Goal: Find specific page/section: Find specific page/section

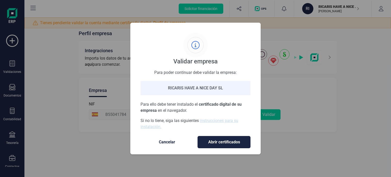
click at [73, 56] on div "Validar empresa Para poder continuar debe validar la empresa: RICARIS HAVE A NI…" at bounding box center [195, 88] width 391 height 177
click at [165, 140] on span "Cancelar" at bounding box center [166, 142] width 43 height 6
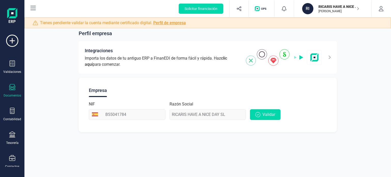
click at [14, 90] on div at bounding box center [12, 87] width 6 height 7
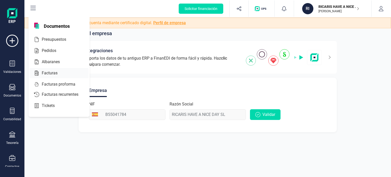
click at [48, 71] on span "Facturas" at bounding box center [53, 73] width 27 height 6
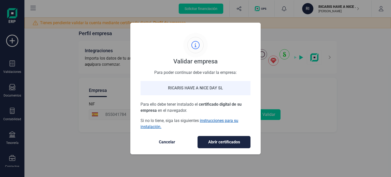
click at [217, 121] on link "instrucciones para su instalación." at bounding box center [189, 123] width 98 height 11
click at [164, 142] on span "Cancelar" at bounding box center [166, 142] width 43 height 6
